Goal: Transaction & Acquisition: Purchase product/service

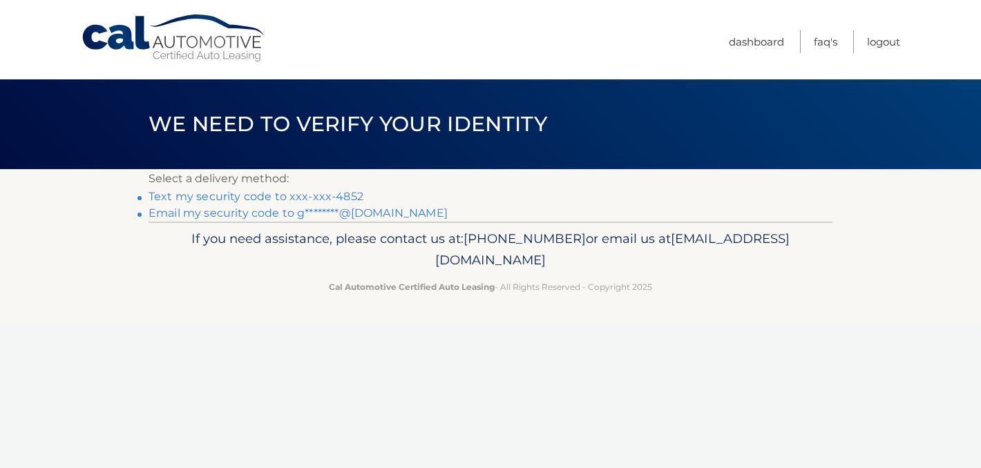
click at [197, 195] on link "Text my security code to xxx-xxx-4852" at bounding box center [256, 196] width 215 height 13
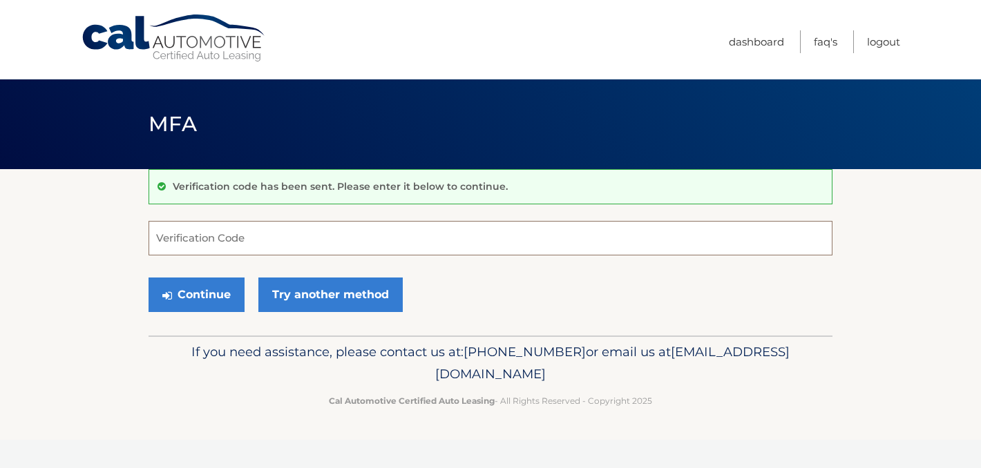
click at [195, 236] on input "Verification Code" at bounding box center [491, 238] width 684 height 35
type input "587270"
click at [193, 296] on button "Continue" at bounding box center [197, 295] width 96 height 35
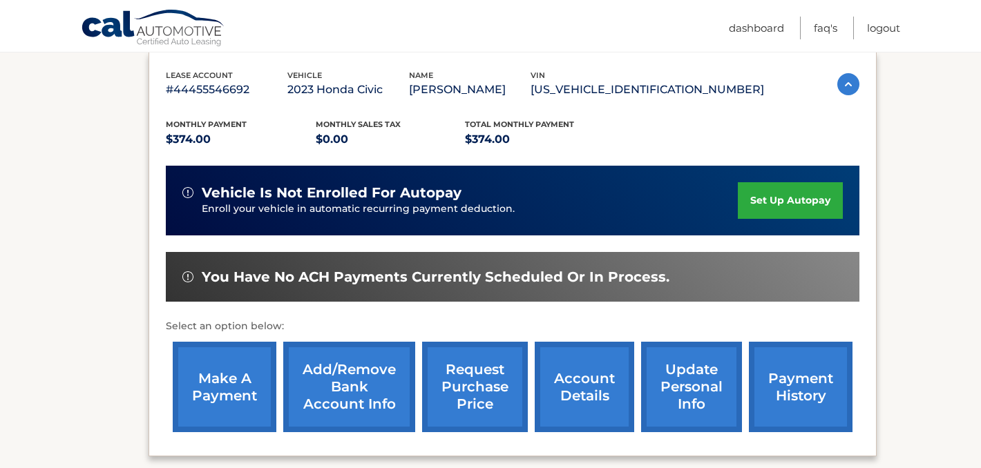
scroll to position [239, 0]
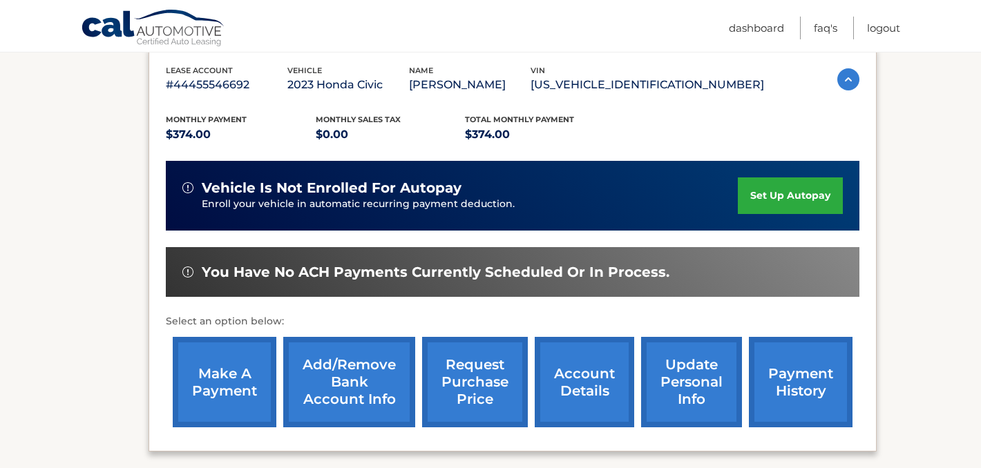
click at [222, 380] on link "make a payment" at bounding box center [225, 382] width 104 height 90
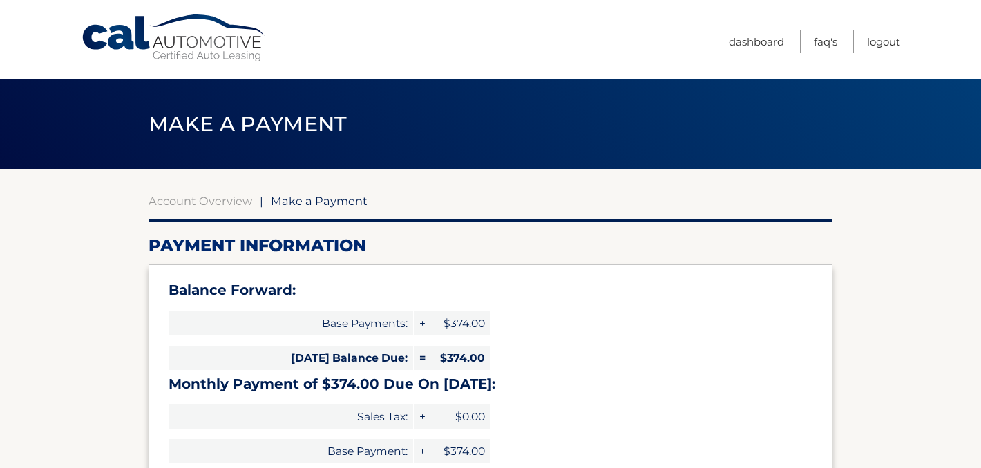
select select "NWNjZDViNTktZGU0NS00ZjYyLWE5ZDQtNDI3MmIzYmNmMmUz"
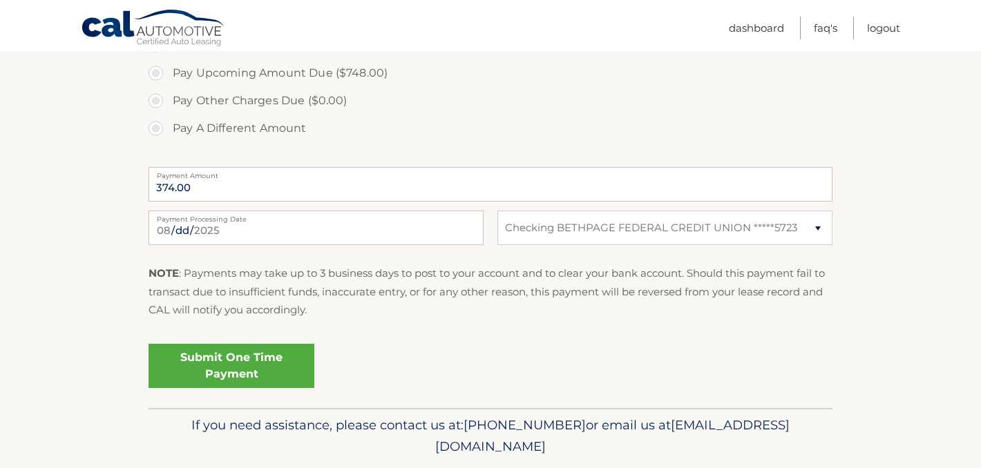
scroll to position [560, 0]
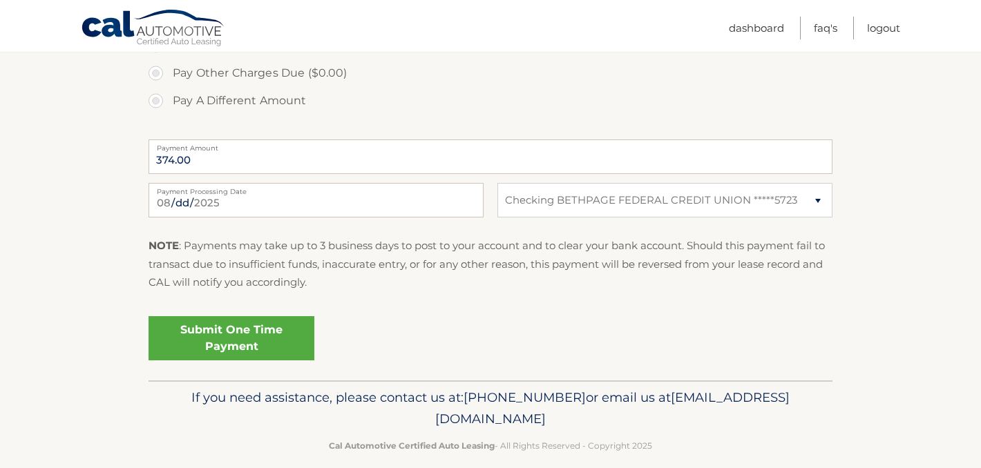
click at [204, 345] on link "Submit One Time Payment" at bounding box center [232, 338] width 166 height 44
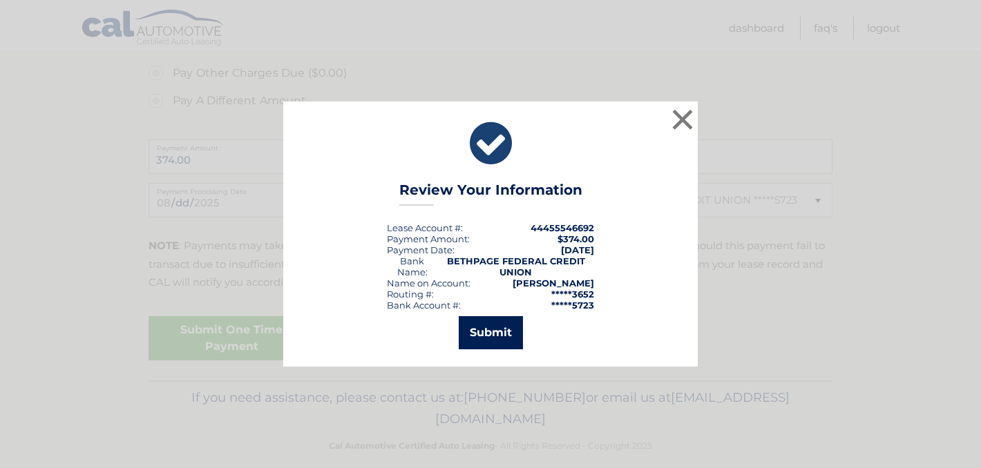
click at [486, 329] on button "Submit" at bounding box center [491, 332] width 64 height 33
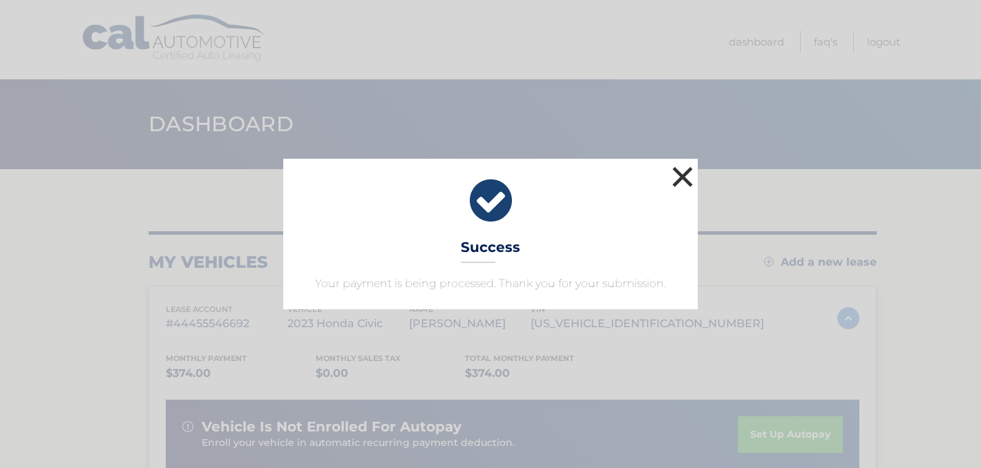
click at [682, 174] on button "×" at bounding box center [683, 177] width 28 height 28
